Goal: Task Accomplishment & Management: Use online tool/utility

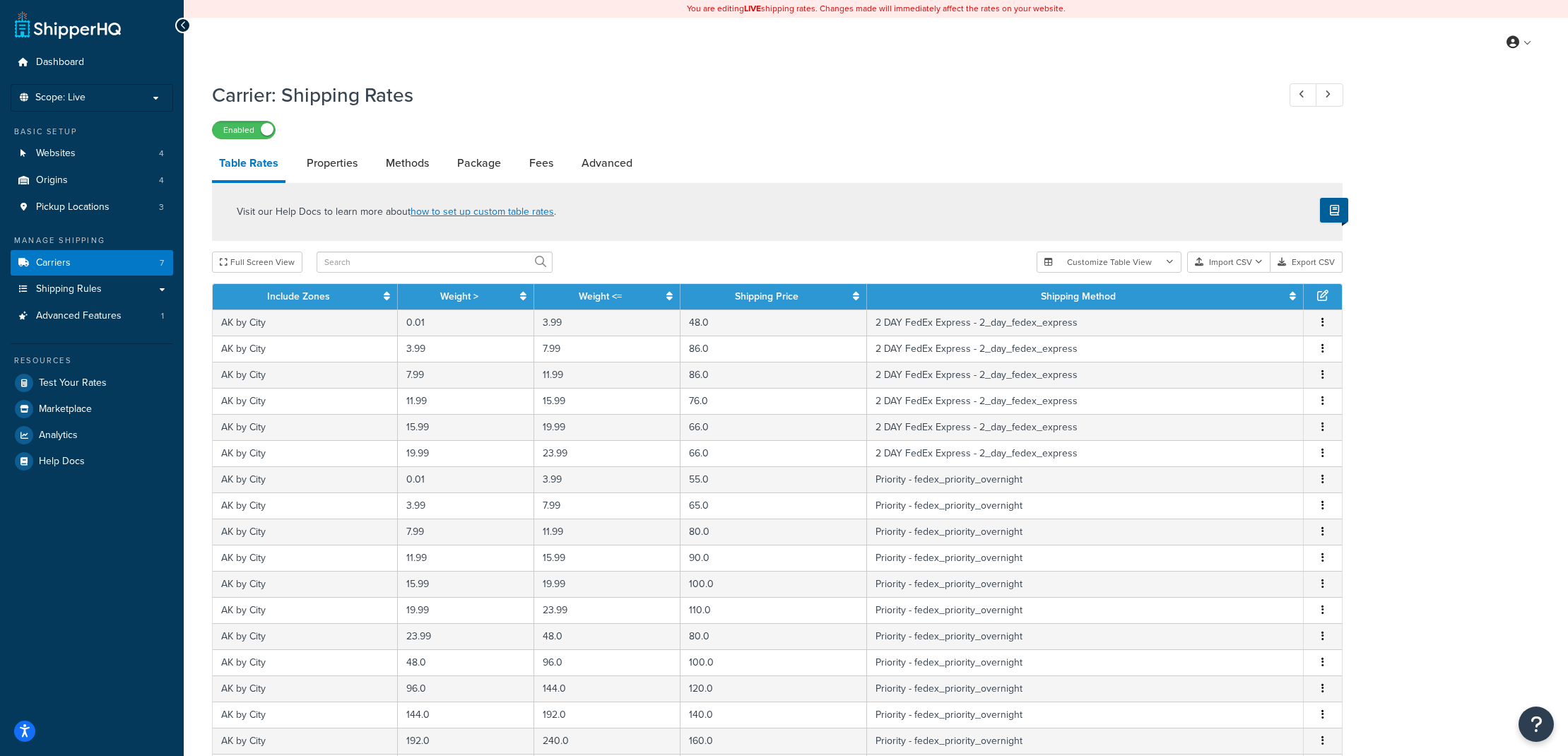
select select "25"
click at [250, 52] on div "My Profile Billing Global Settings Contact Us Logout" at bounding box center [875, 42] width 1385 height 49
click at [68, 258] on span "Carriers" at bounding box center [53, 263] width 35 height 12
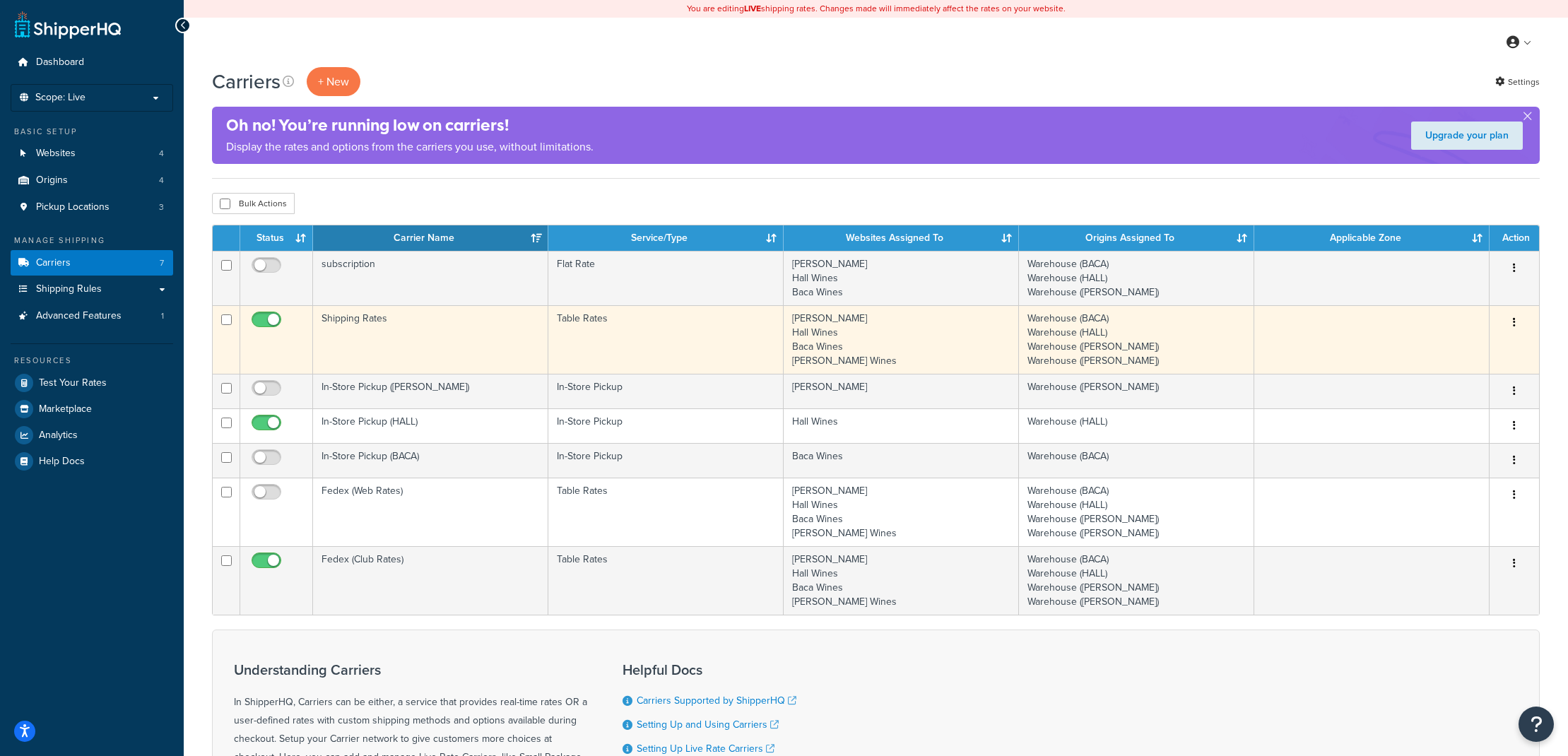
click at [1515, 322] on icon "button" at bounding box center [1514, 322] width 2 height 10
click at [1468, 347] on link "Edit" at bounding box center [1457, 351] width 112 height 29
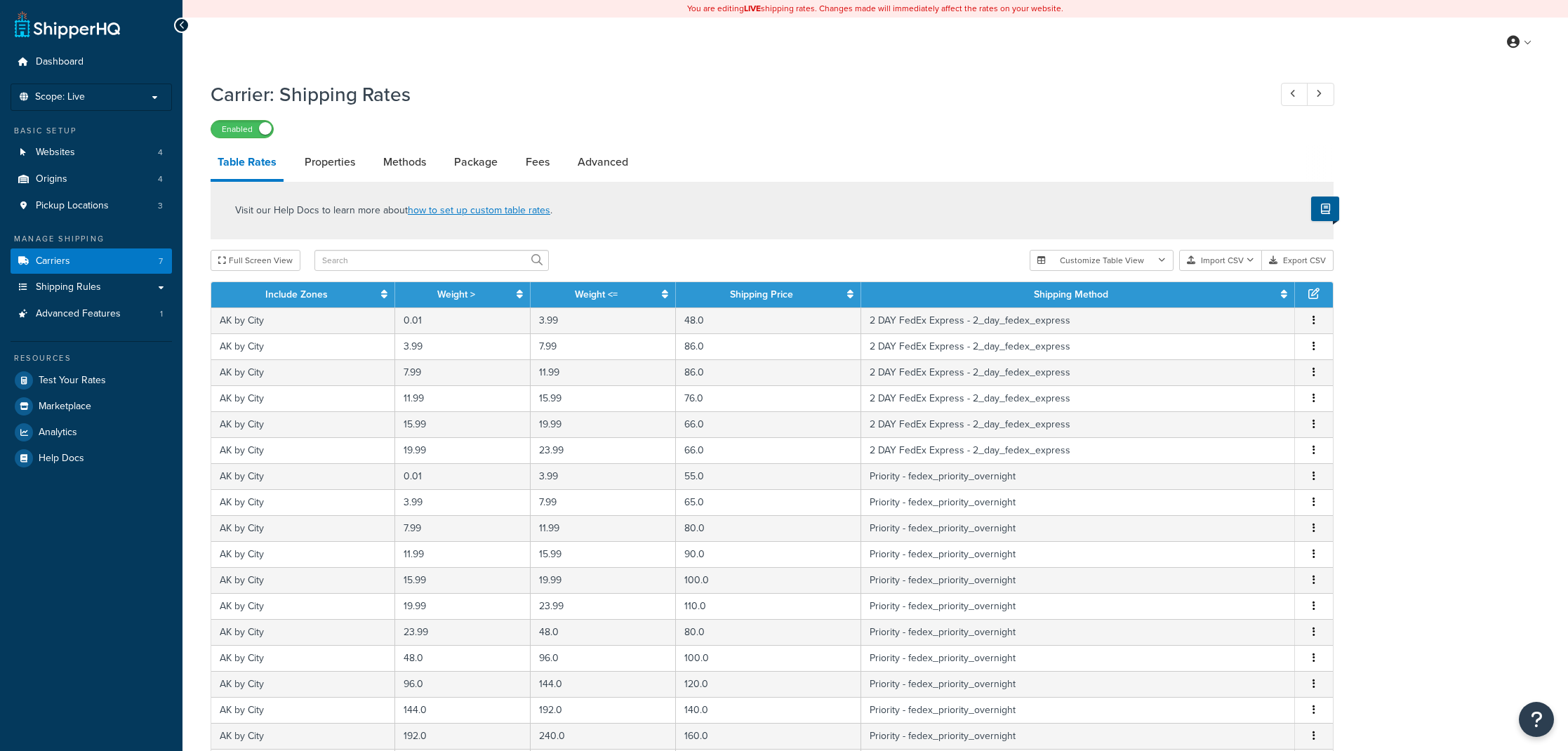
select select "25"
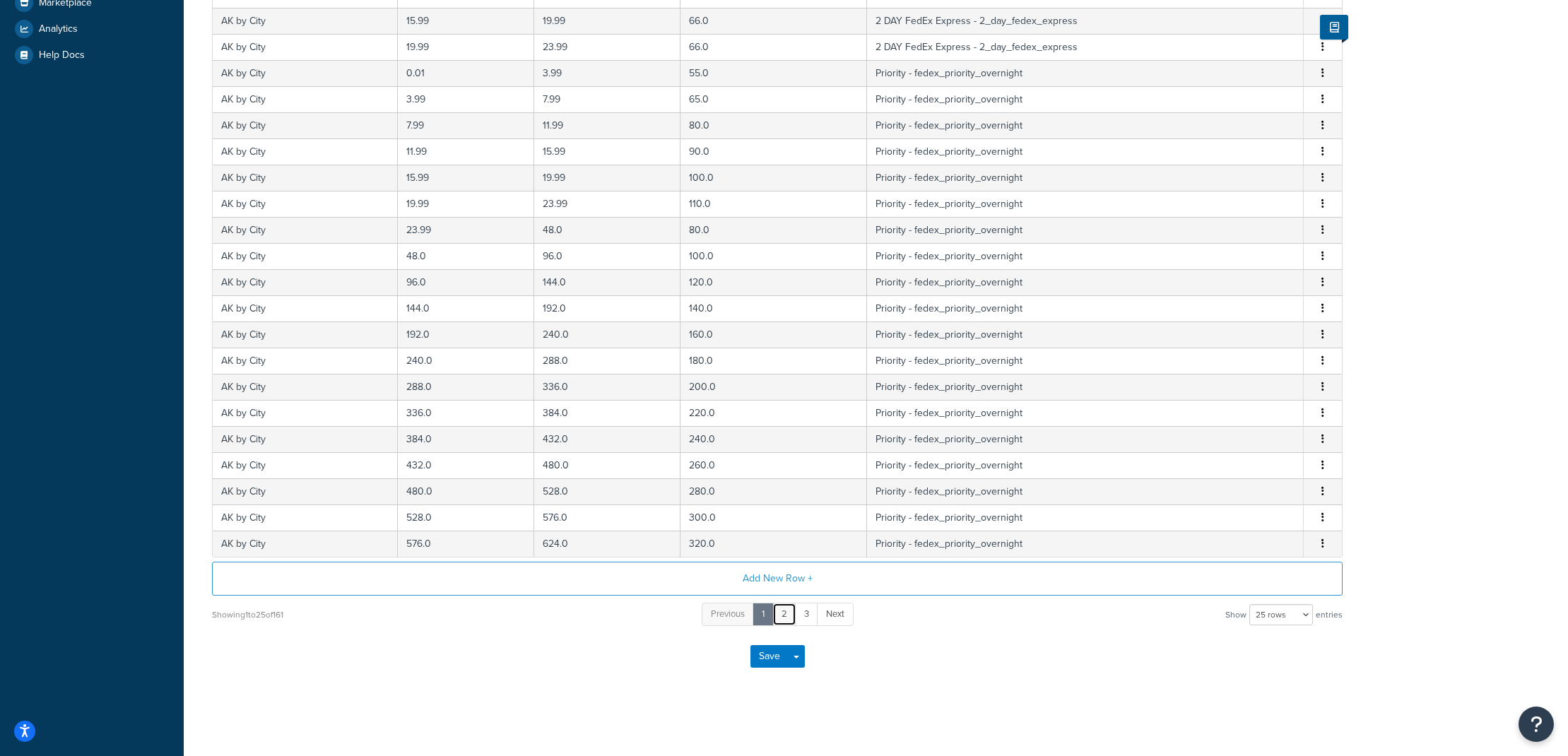
click at [786, 607] on link "2" at bounding box center [784, 615] width 24 height 23
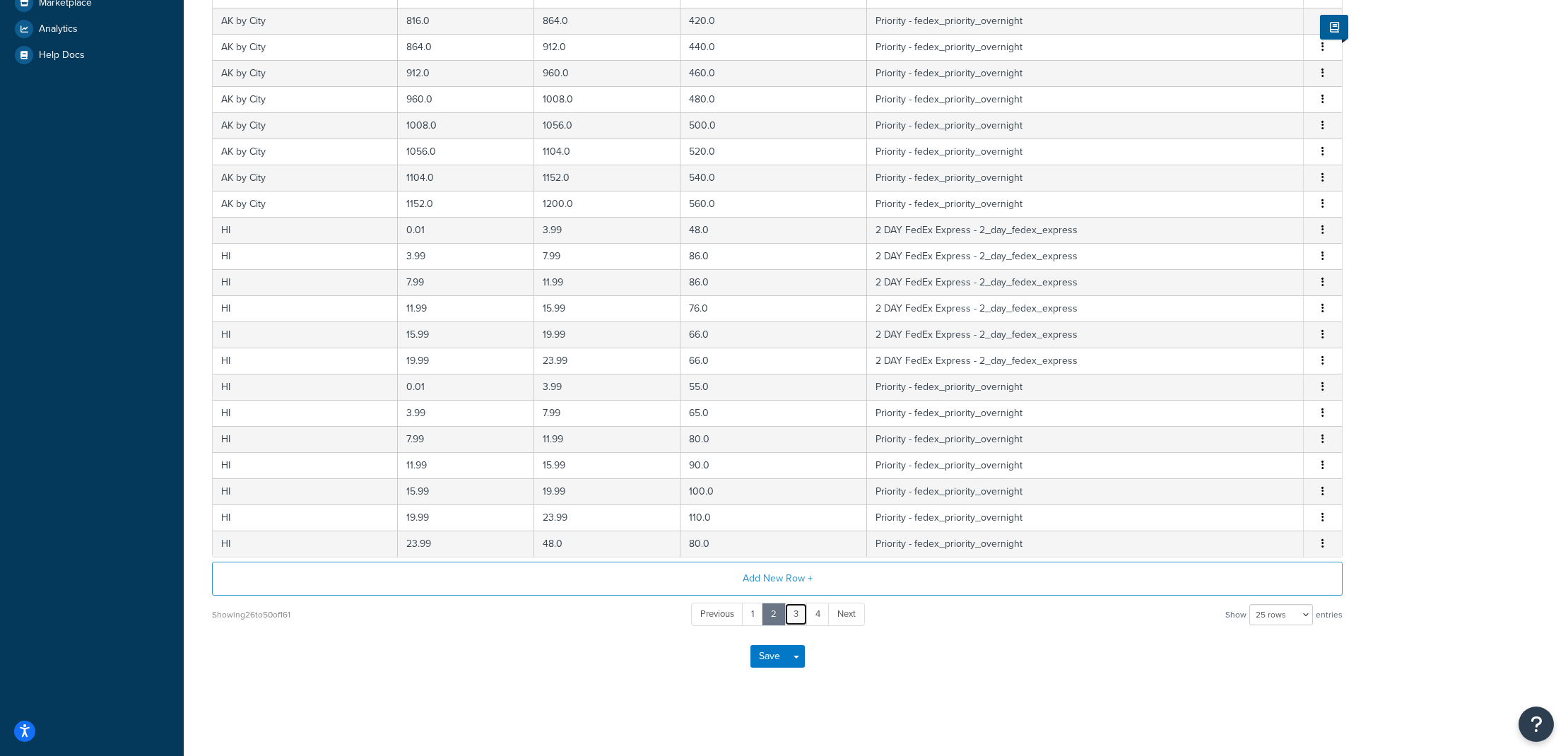
click at [797, 619] on link "3" at bounding box center [796, 615] width 23 height 23
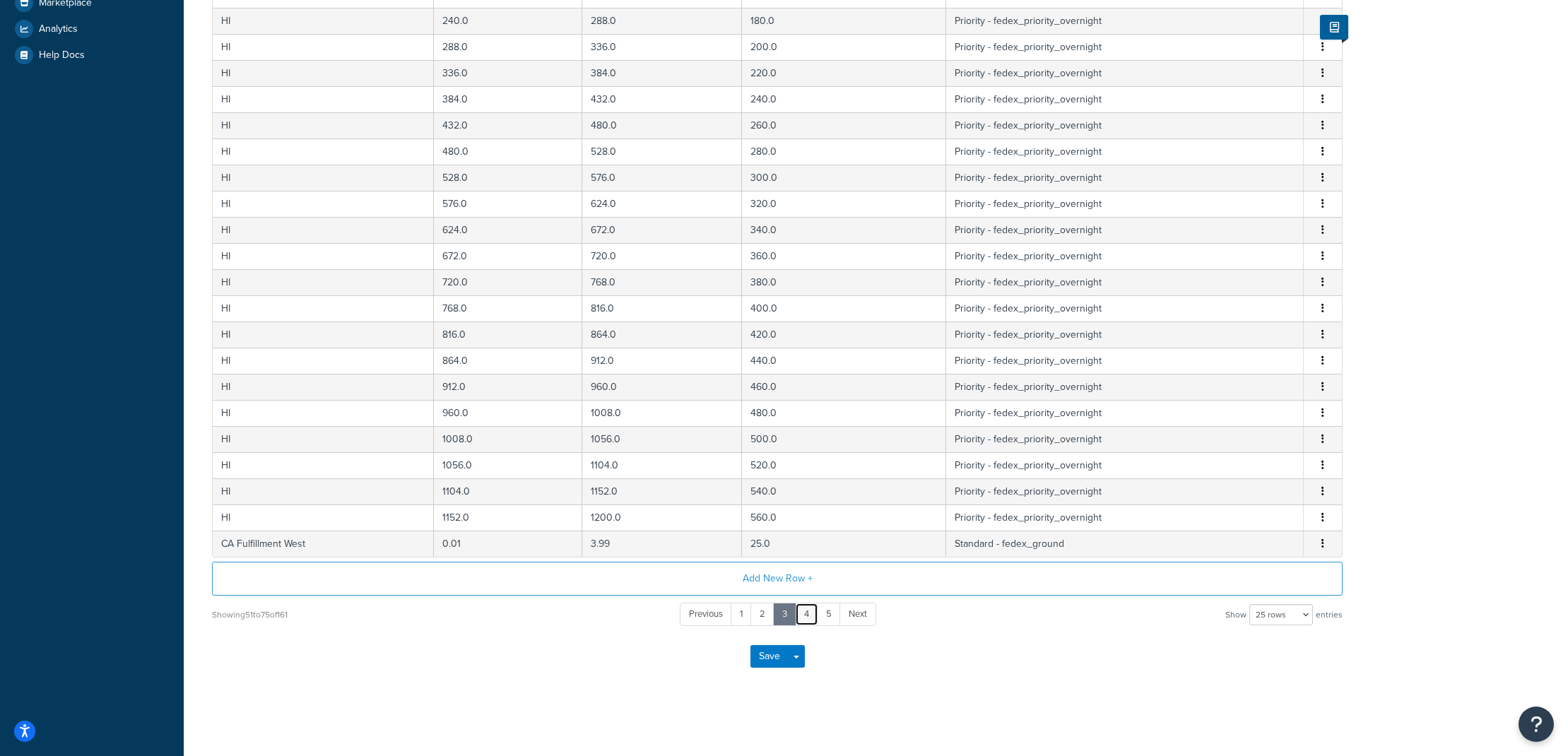
click at [800, 611] on link "4" at bounding box center [806, 615] width 23 height 23
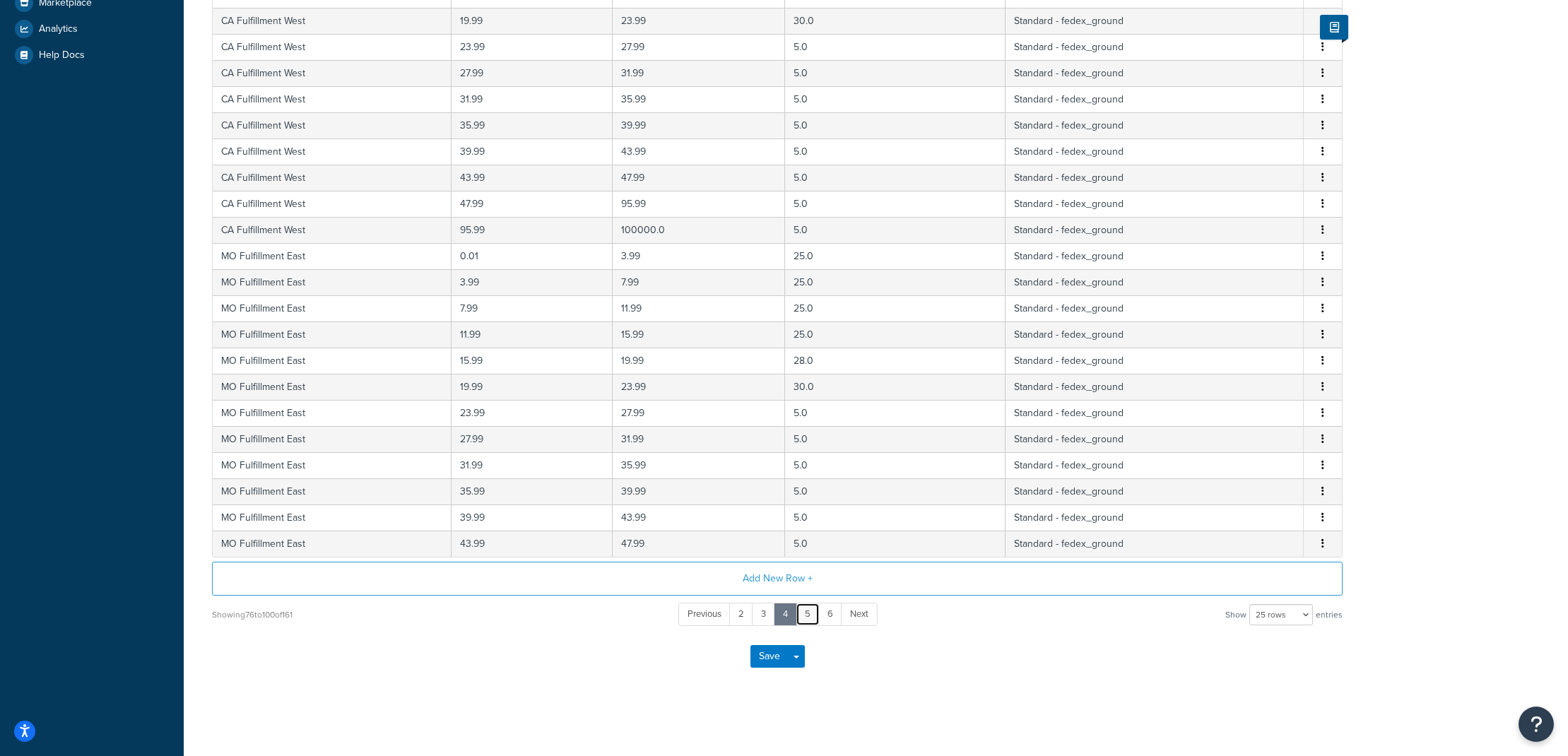
click at [810, 615] on link "5" at bounding box center [807, 615] width 24 height 23
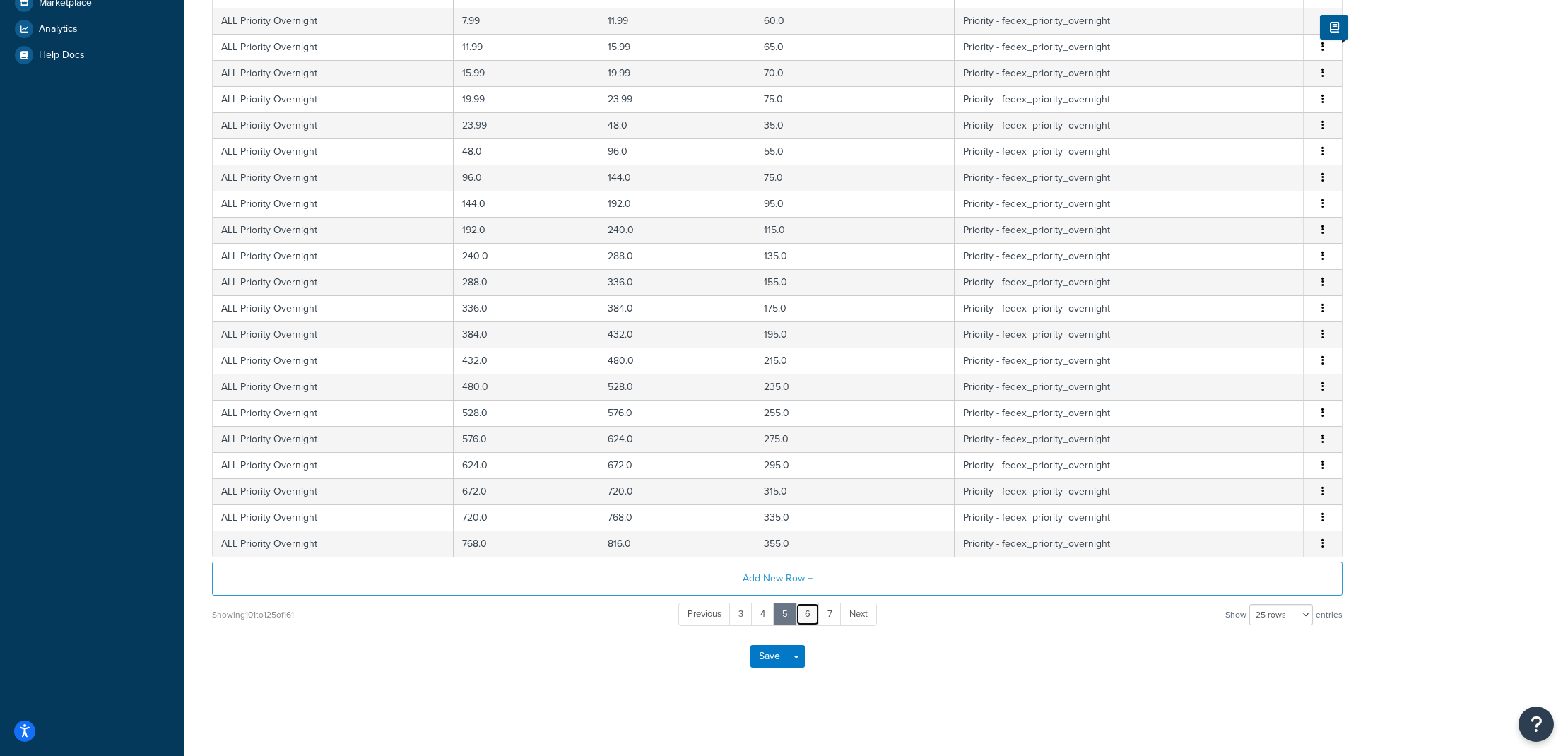
click at [809, 614] on link "6" at bounding box center [807, 615] width 24 height 23
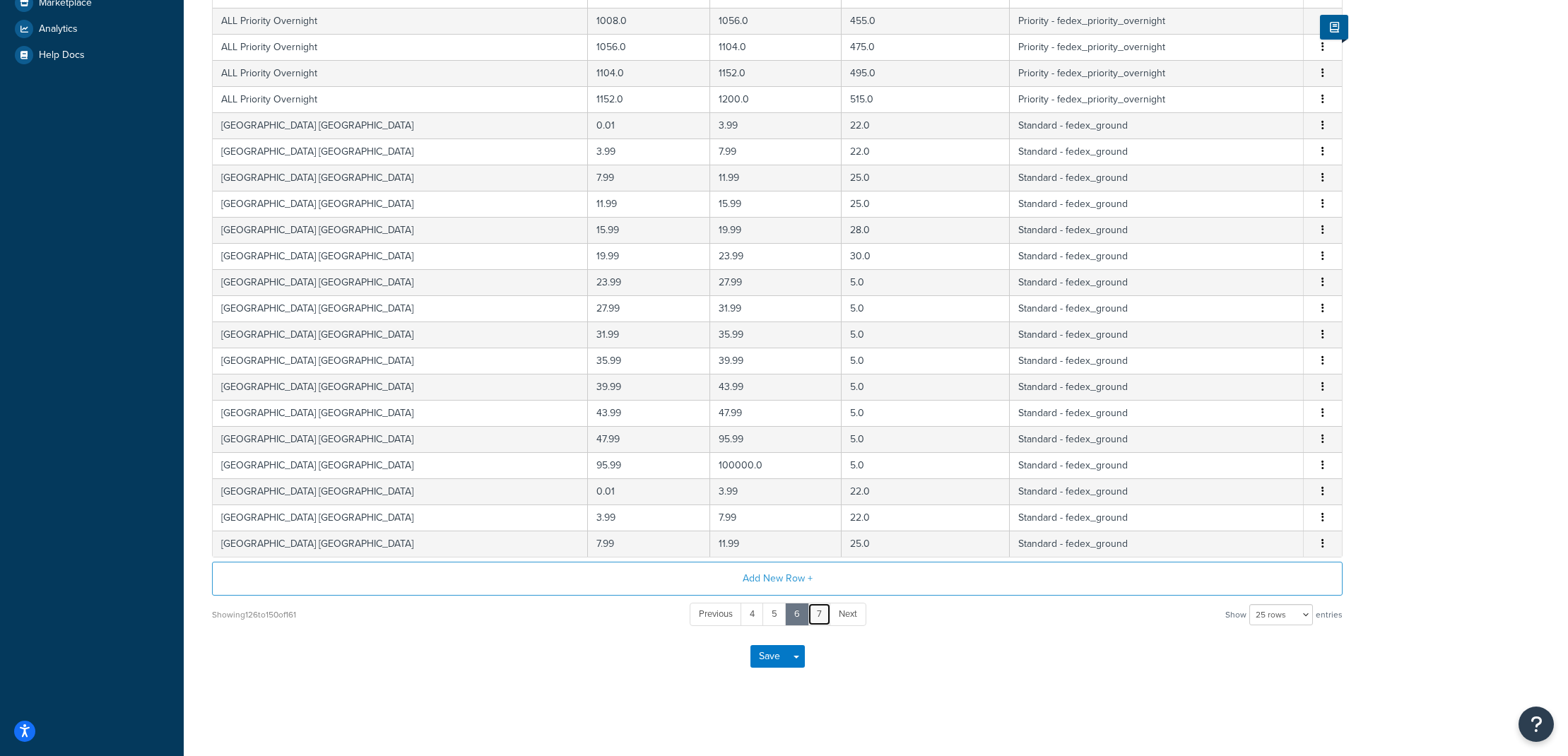
click at [819, 616] on link "7" at bounding box center [819, 615] width 23 height 23
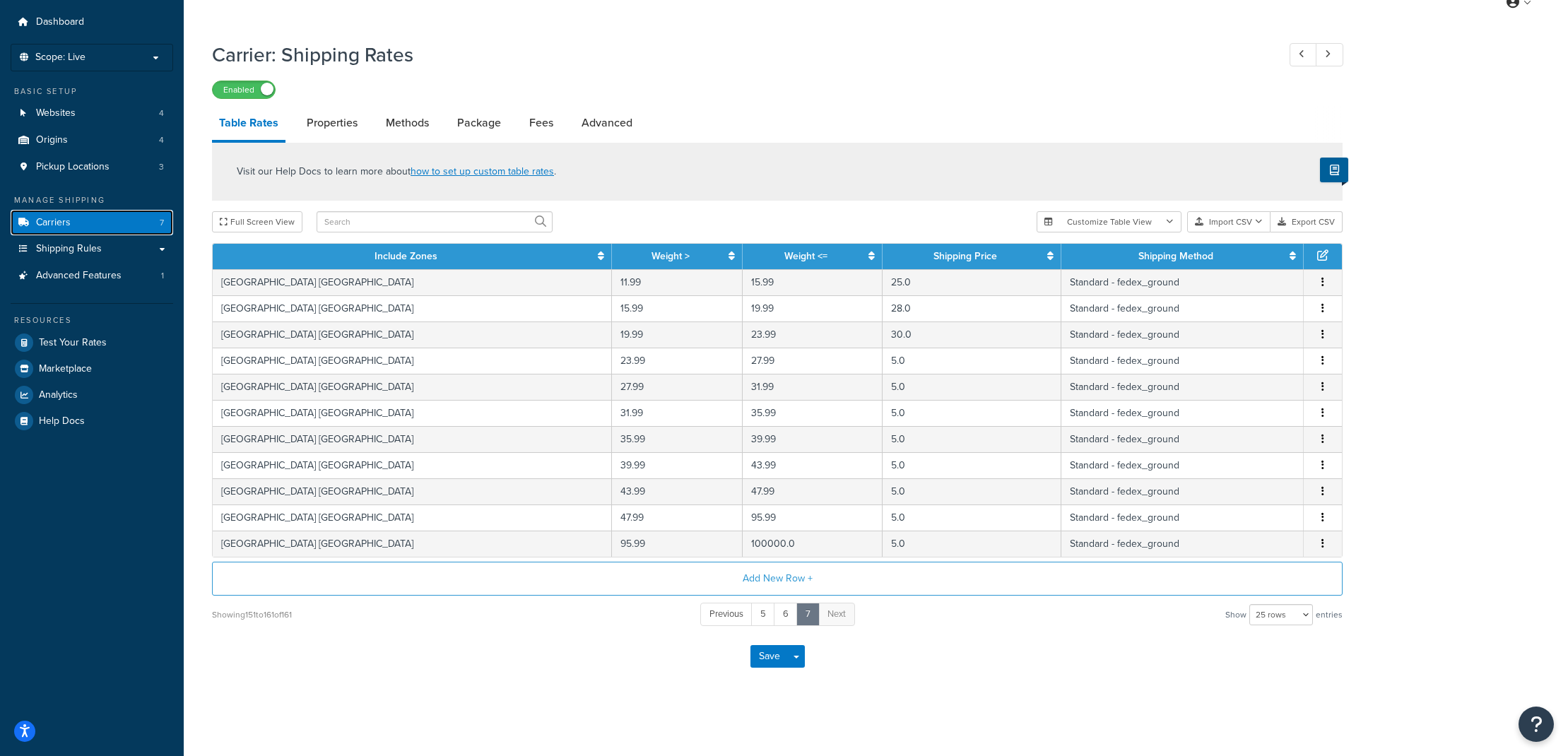
click at [113, 223] on link "Carriers 7" at bounding box center [92, 223] width 163 height 26
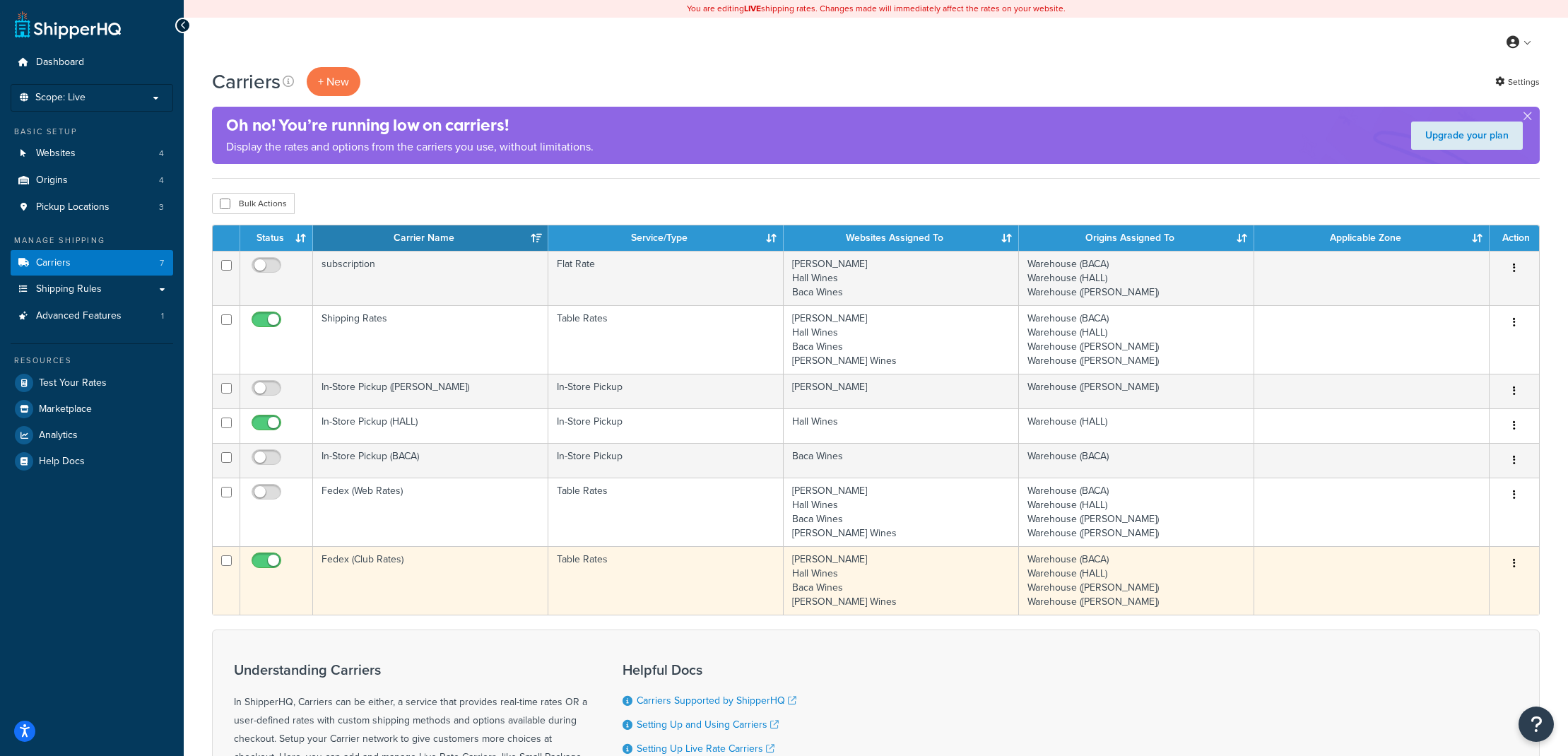
drag, startPoint x: 1524, startPoint y: 555, endPoint x: 1518, endPoint y: 563, distance: 10.0
click at [1523, 556] on button "button" at bounding box center [1515, 564] width 20 height 22
click at [1450, 581] on link "Edit" at bounding box center [1457, 592] width 112 height 29
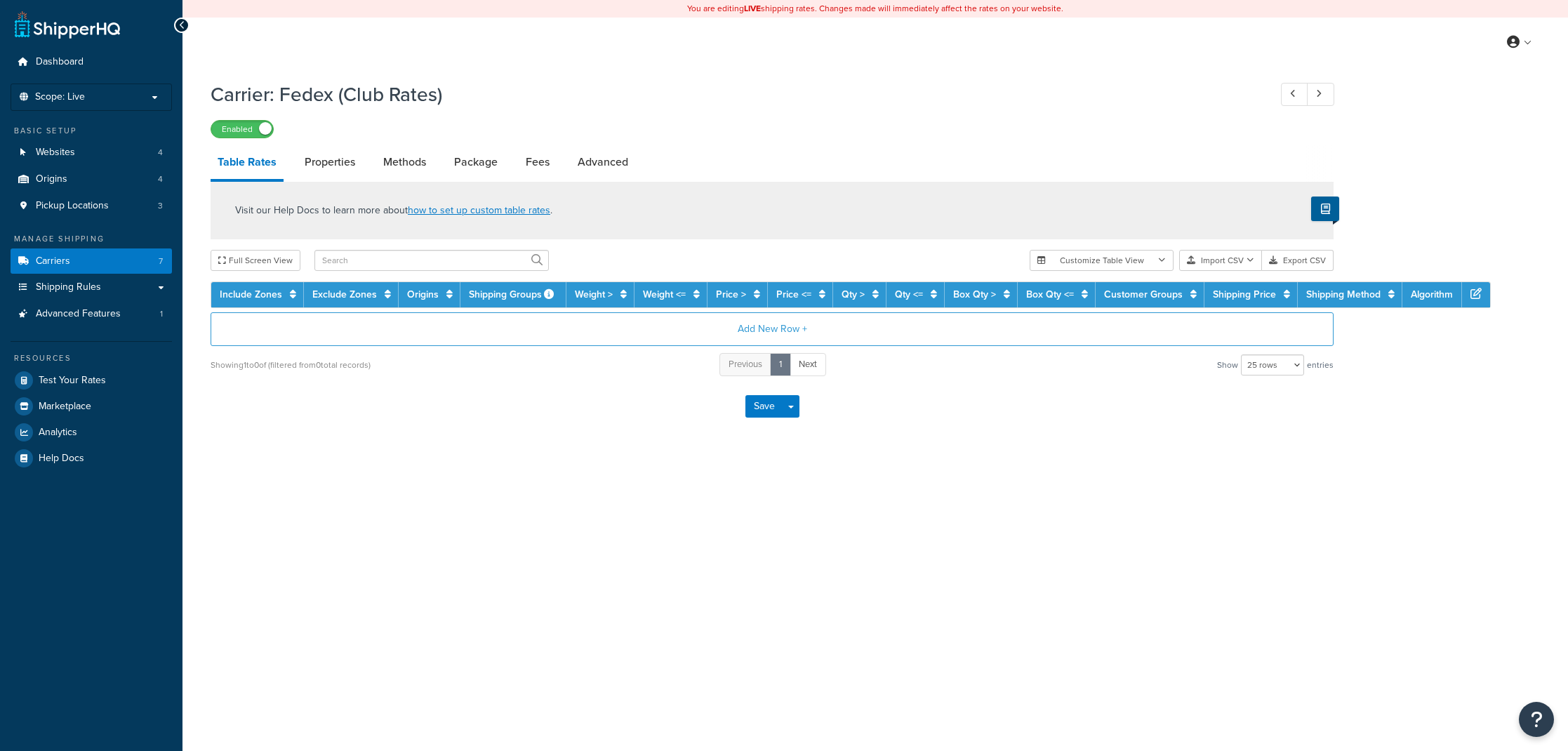
select select "25"
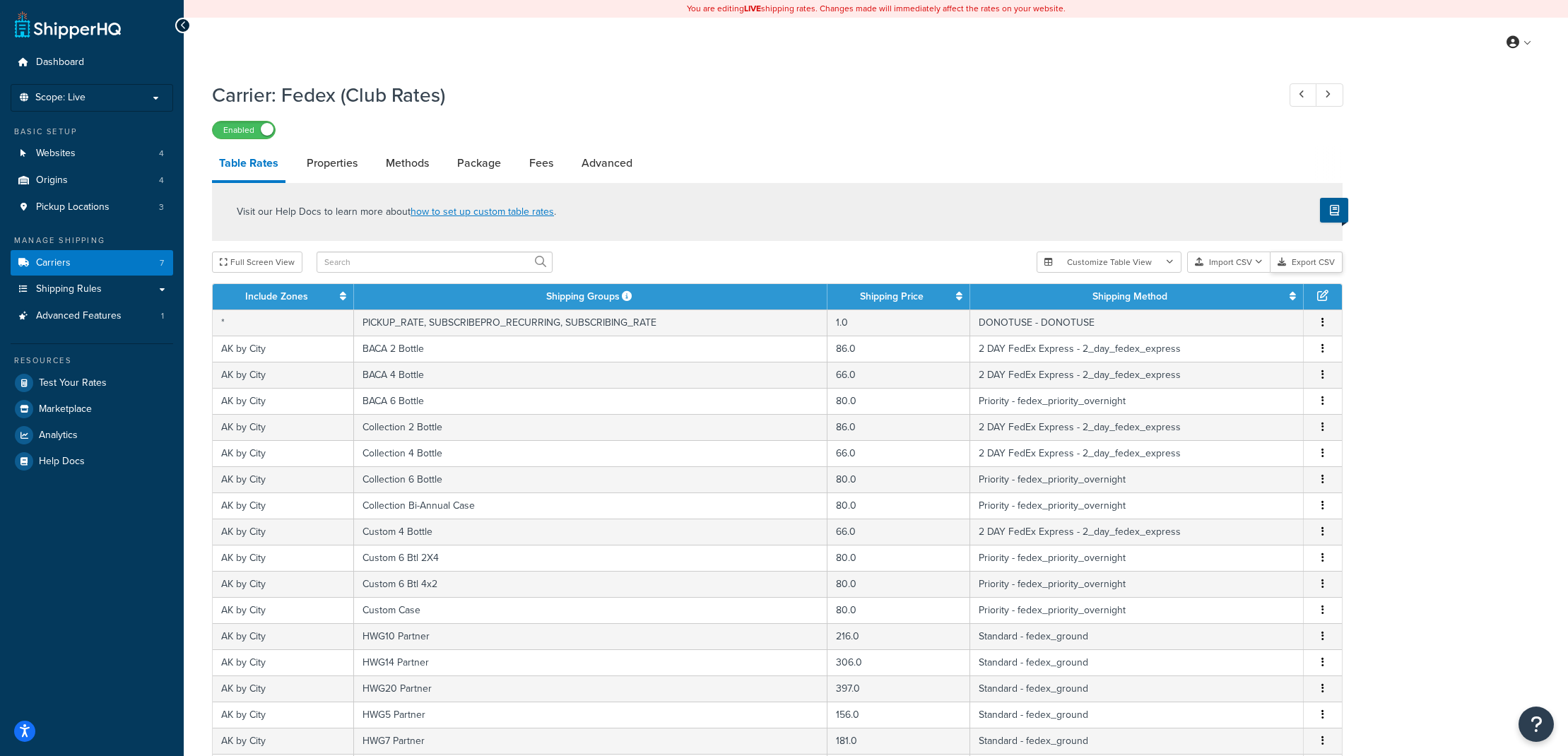
click at [1314, 267] on button "Export CSV" at bounding box center [1306, 262] width 72 height 21
click at [305, 58] on div "My Profile Billing Global Settings Contact Us Logout" at bounding box center [875, 42] width 1385 height 49
click at [234, 39] on div "My Profile Billing Global Settings Contact Us Logout" at bounding box center [875, 42] width 1385 height 49
click at [1220, 263] on button "Import CSV" at bounding box center [1228, 262] width 83 height 21
click at [1231, 273] on div "Customize Table View Show all columns Show selected columns Import CSV Import a…" at bounding box center [1190, 262] width 306 height 21
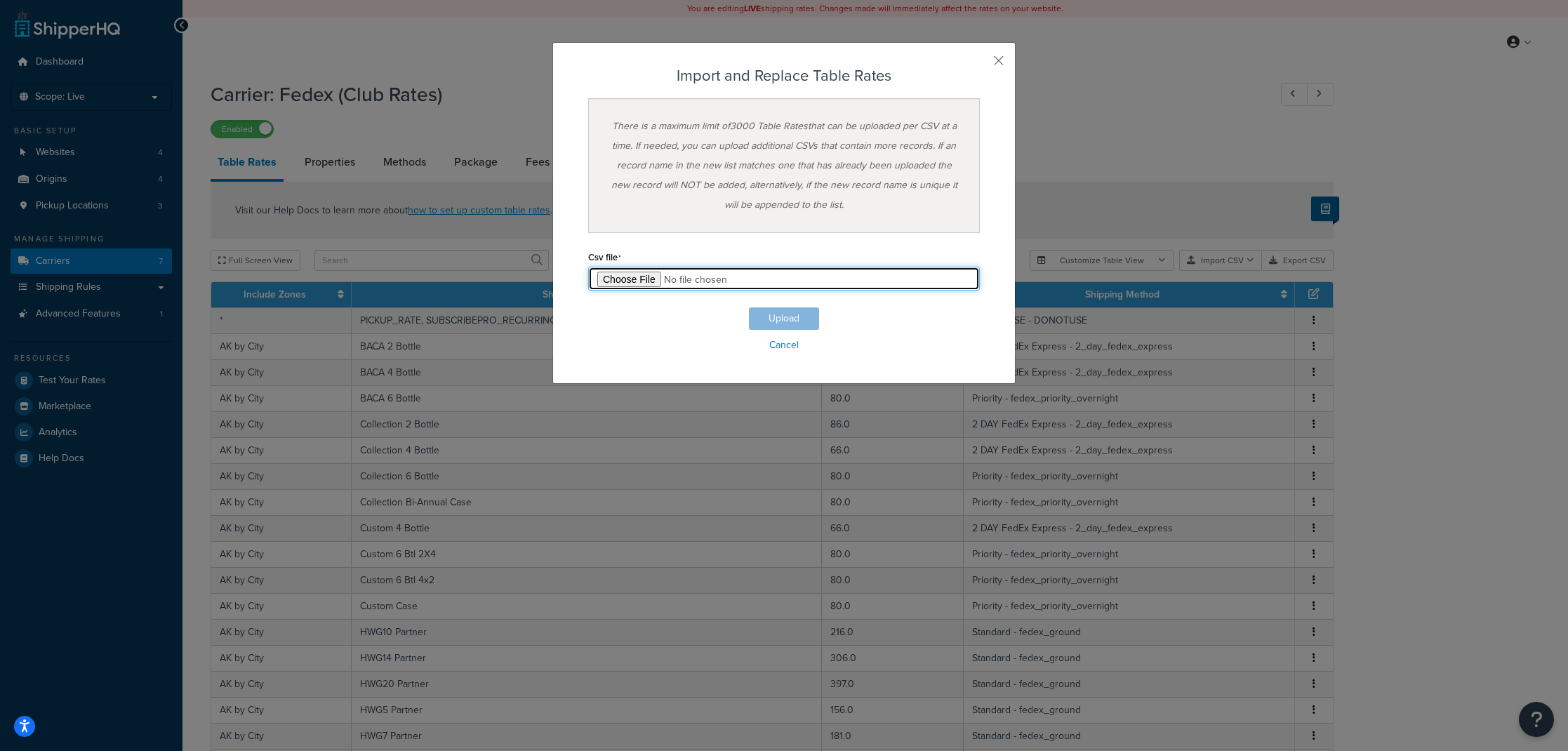
click at [628, 274] on input "file" at bounding box center [784, 278] width 391 height 24
type input "C:\fakepath\shq-club-Table Rate Export-2025-10-09 disable-FXES.csv"
click at [788, 316] on button "Upload" at bounding box center [784, 318] width 70 height 22
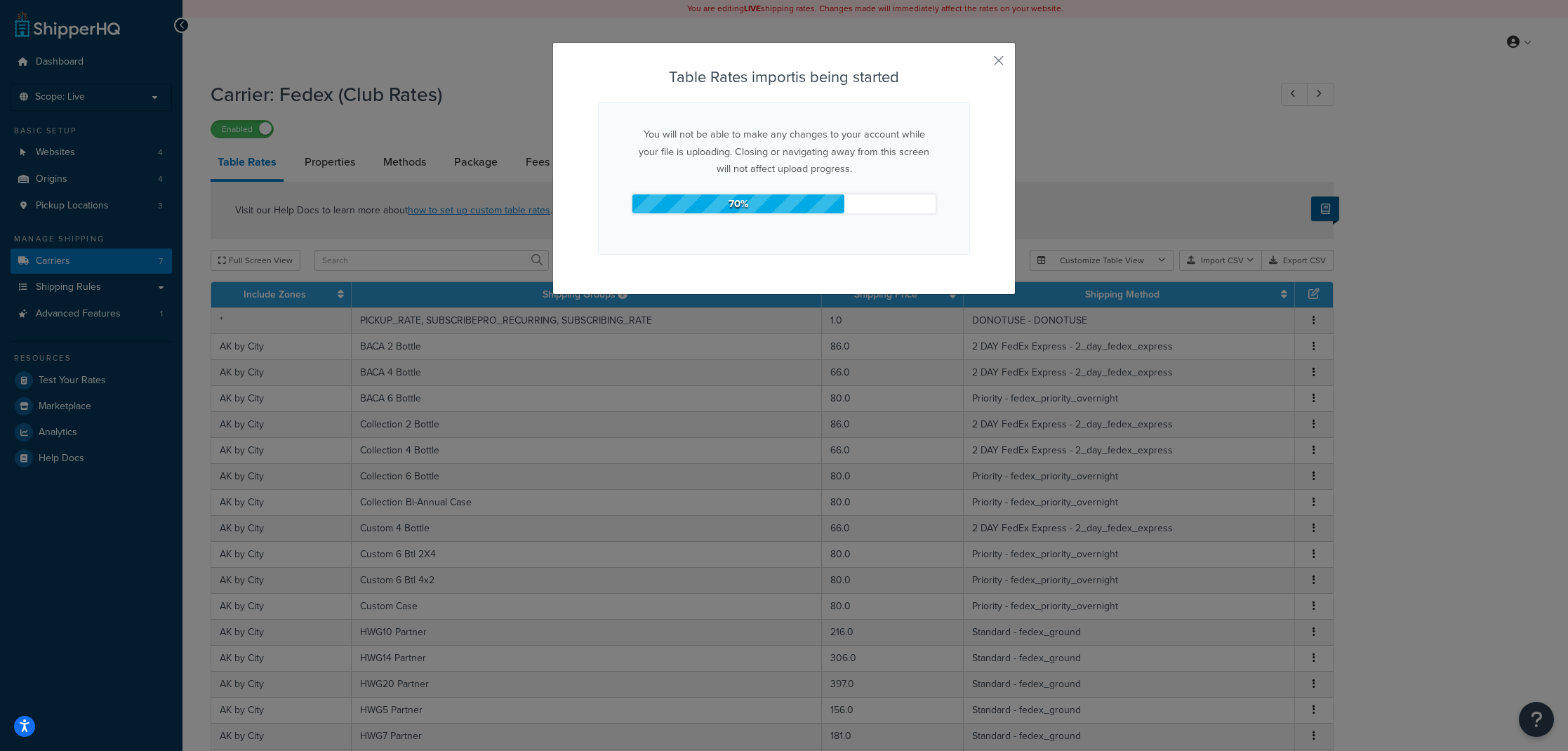
click at [1426, 343] on div "Table Rates import is being started You will not be able to make any changes to…" at bounding box center [784, 375] width 1568 height 751
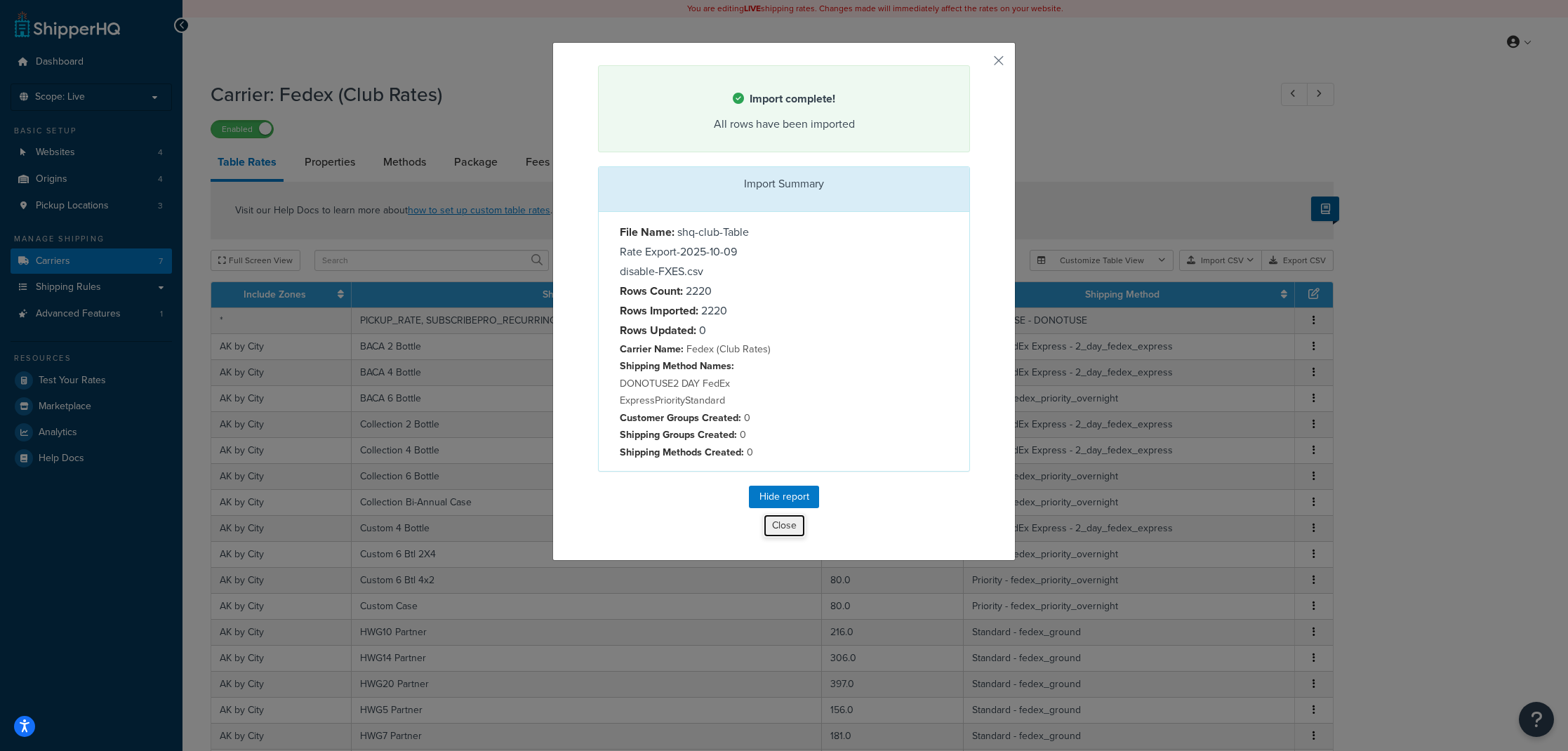
click at [780, 525] on button "Close" at bounding box center [784, 525] width 42 height 24
